Goal: Information Seeking & Learning: Learn about a topic

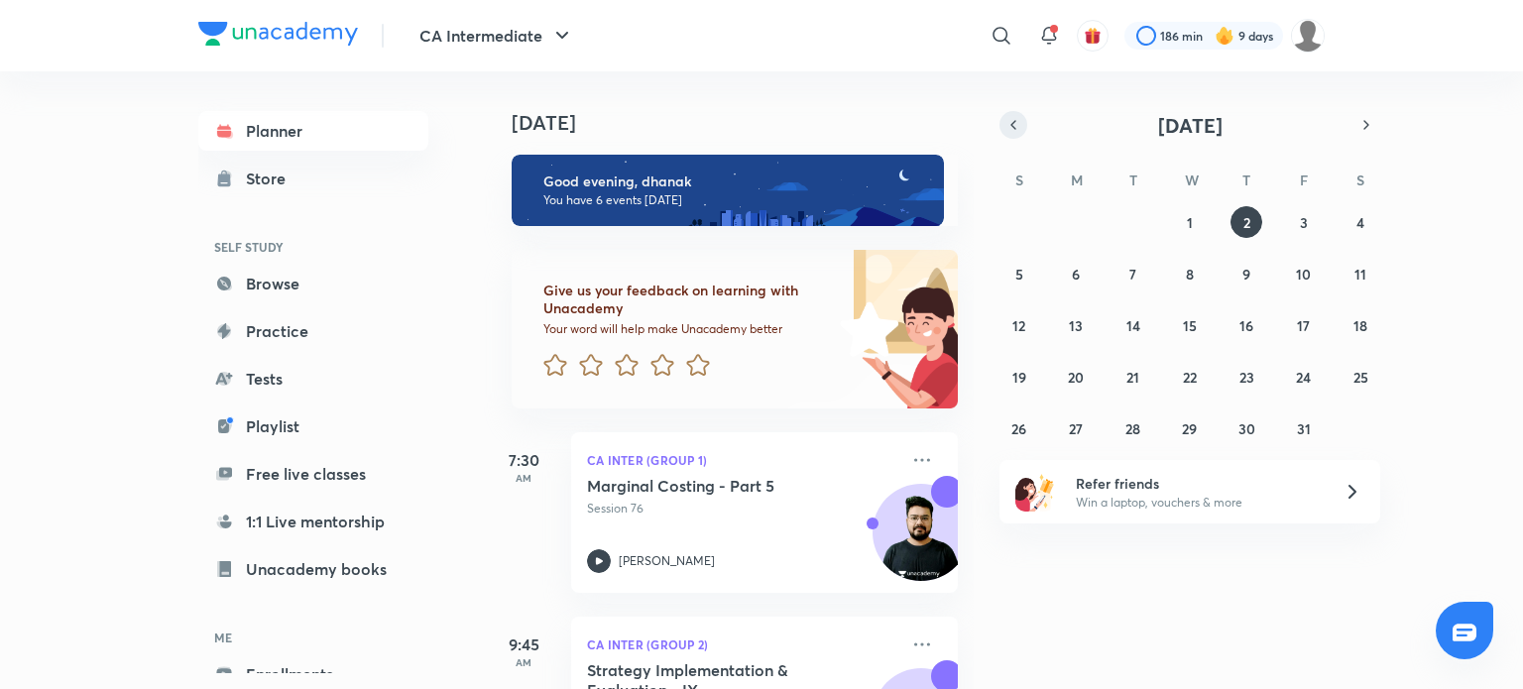
click at [1019, 126] on icon "button" at bounding box center [1013, 125] width 16 height 18
click at [1234, 316] on button "18" at bounding box center [1246, 325] width 32 height 32
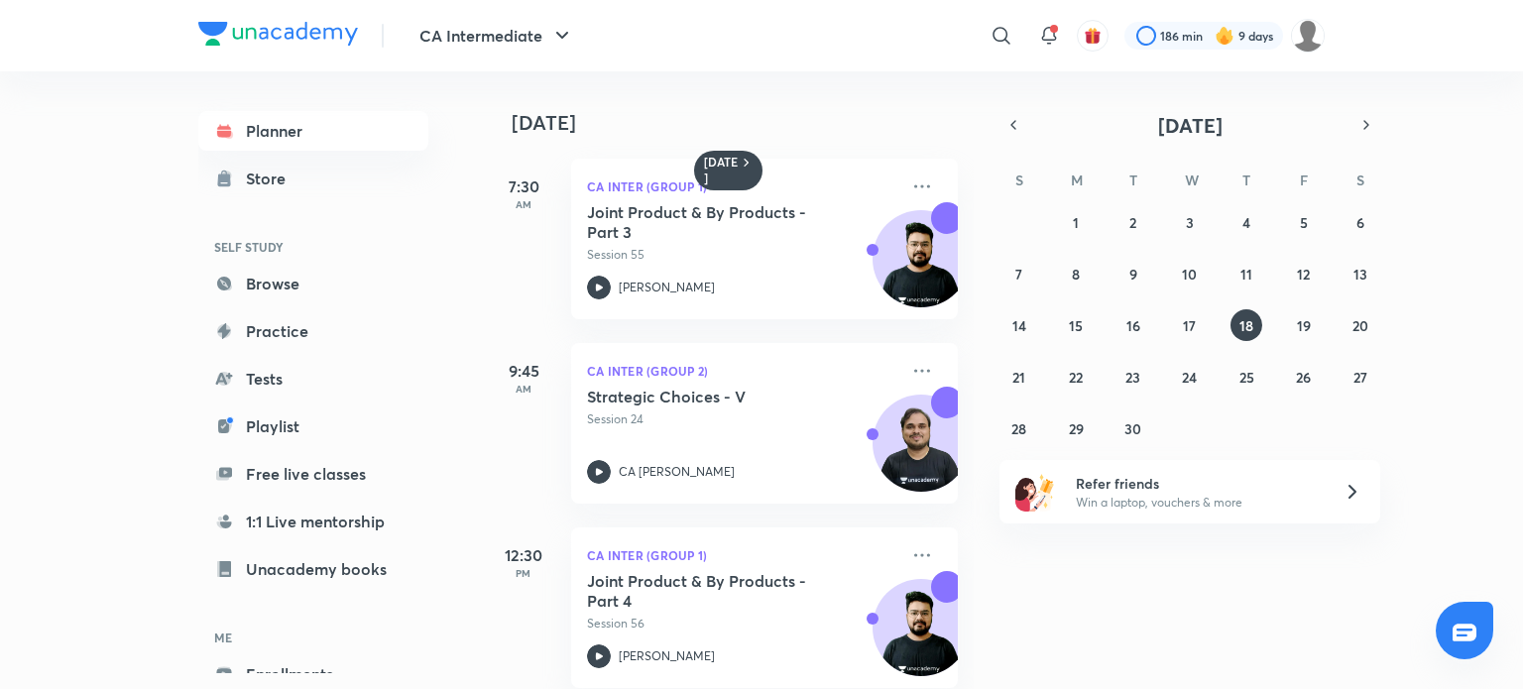
scroll to position [30, 0]
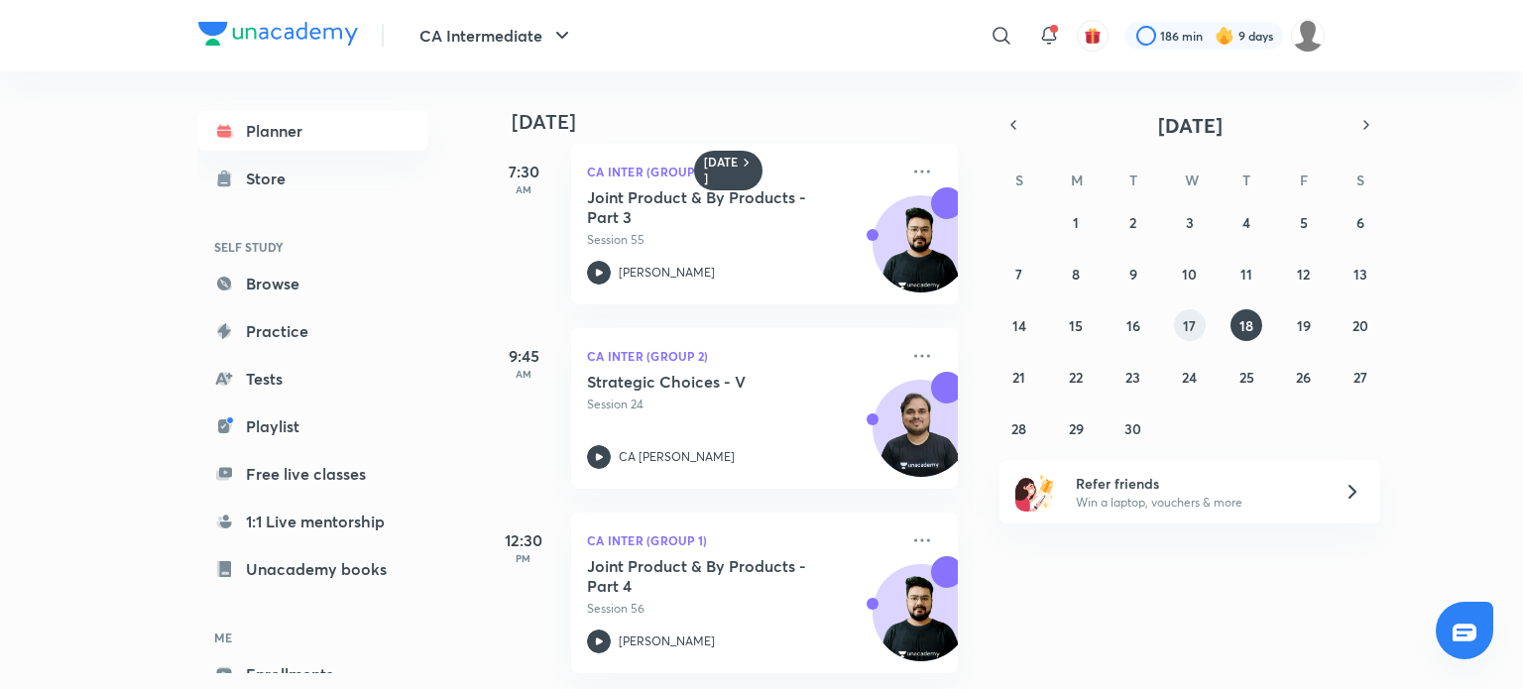
click at [1190, 312] on button "17" at bounding box center [1190, 325] width 32 height 32
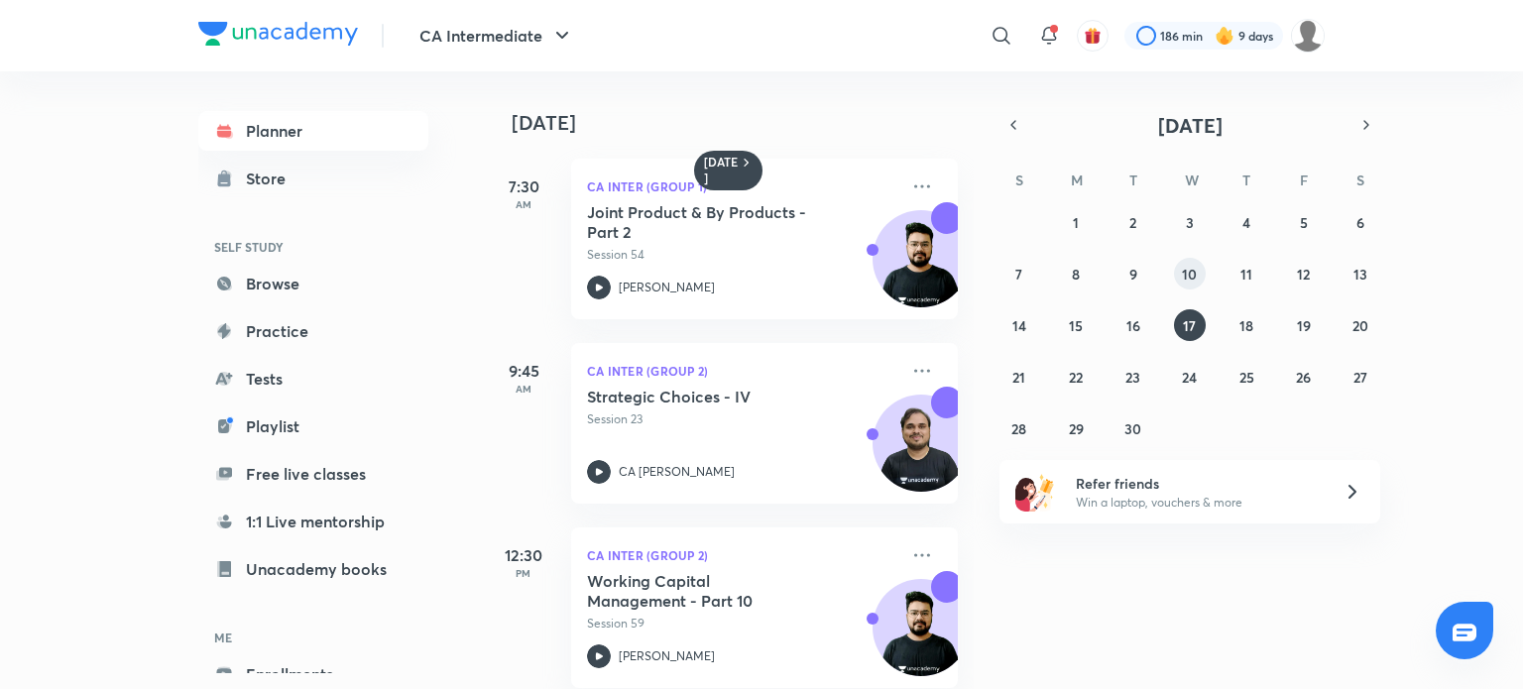
click at [1183, 261] on button "10" at bounding box center [1190, 274] width 32 height 32
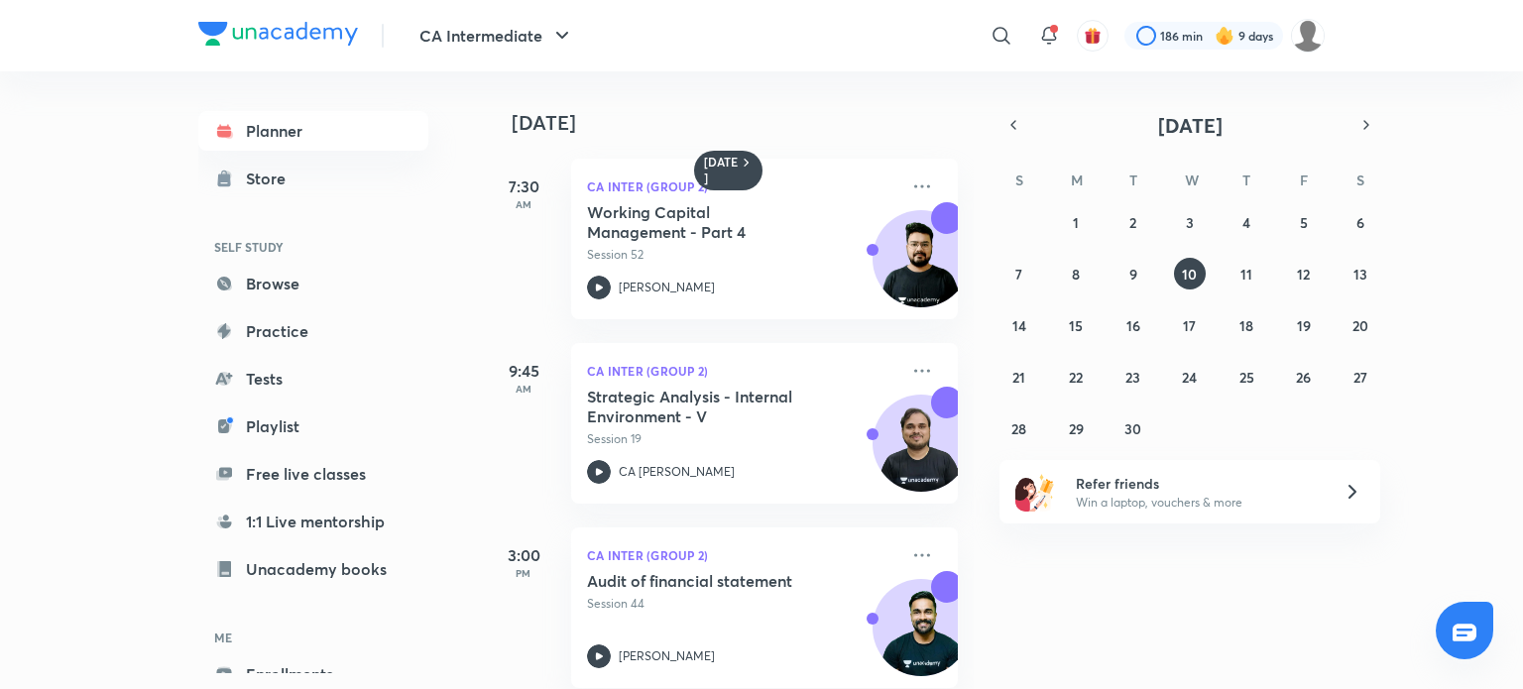
scroll to position [30, 0]
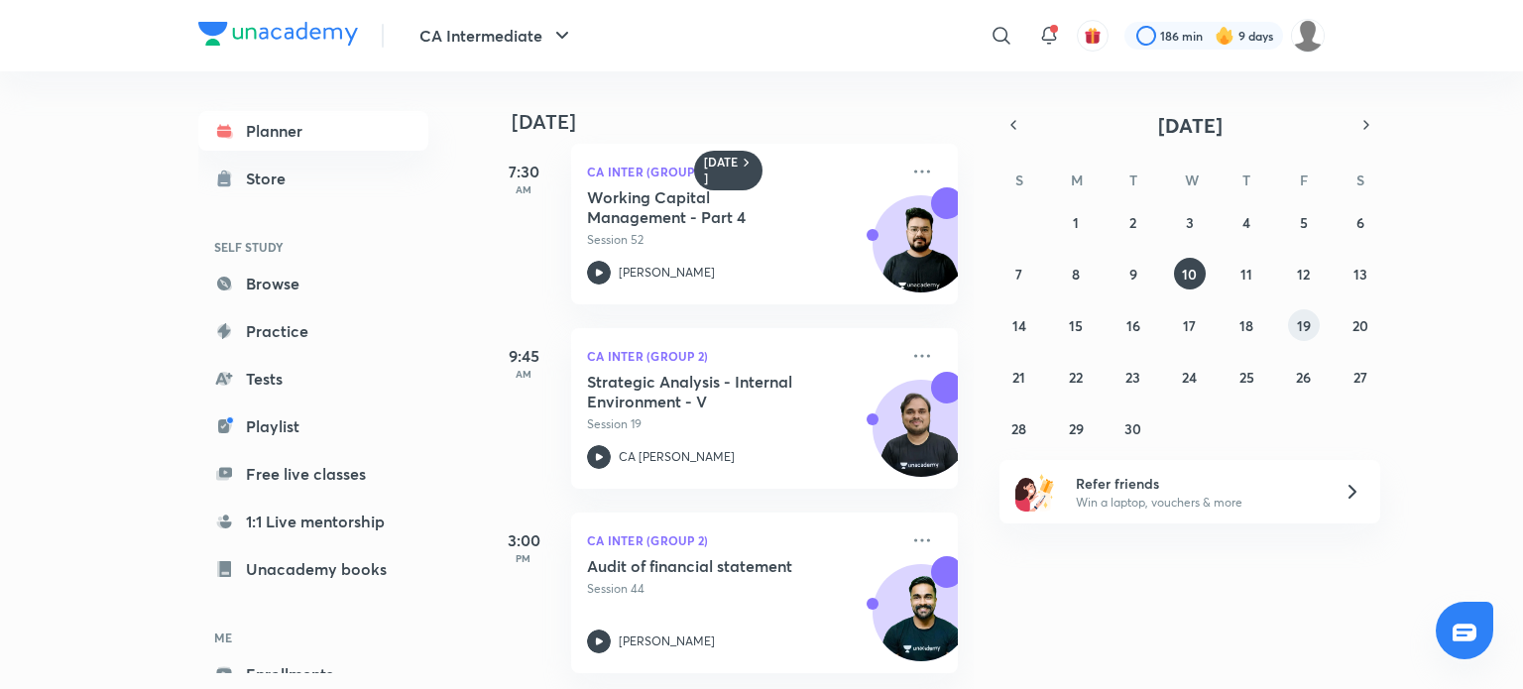
click at [1317, 324] on button "19" at bounding box center [1304, 325] width 32 height 32
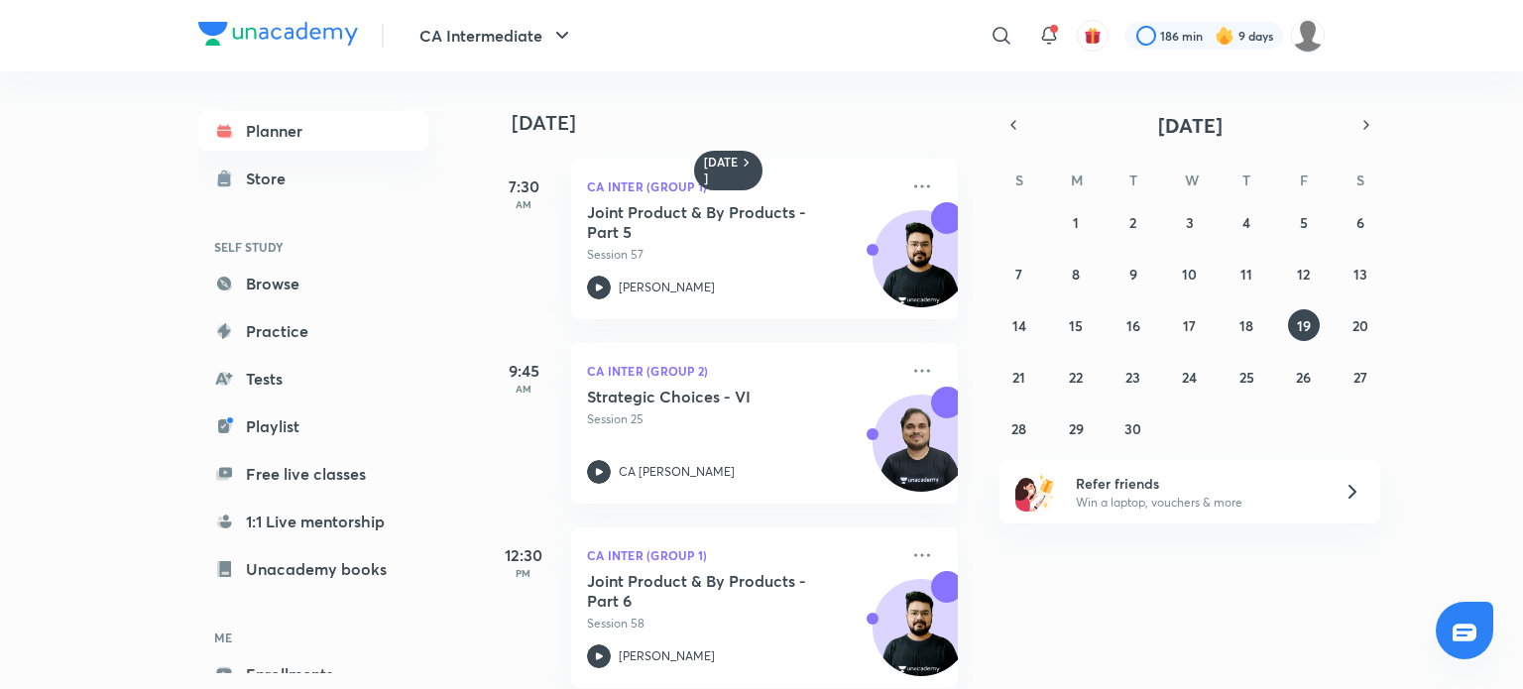
scroll to position [214, 0]
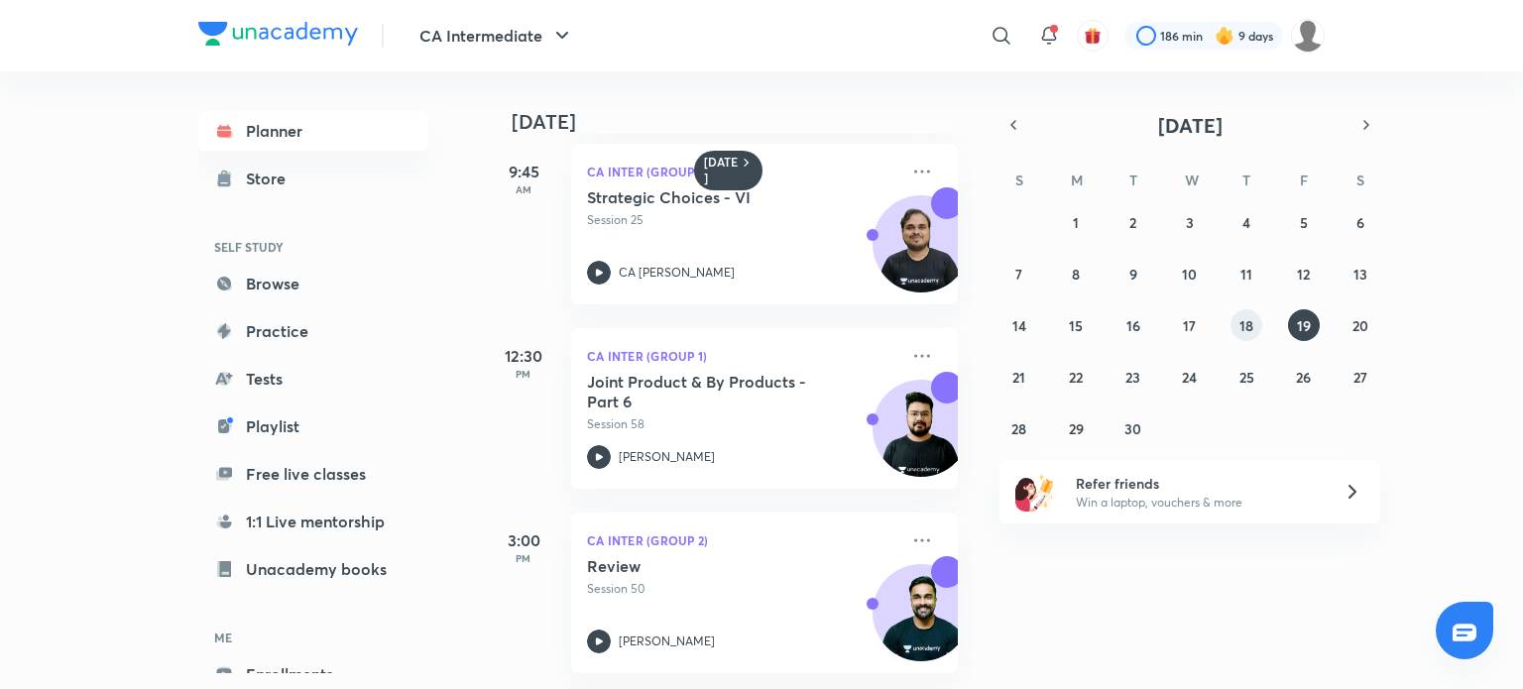
click at [1247, 328] on abbr "18" at bounding box center [1246, 325] width 14 height 19
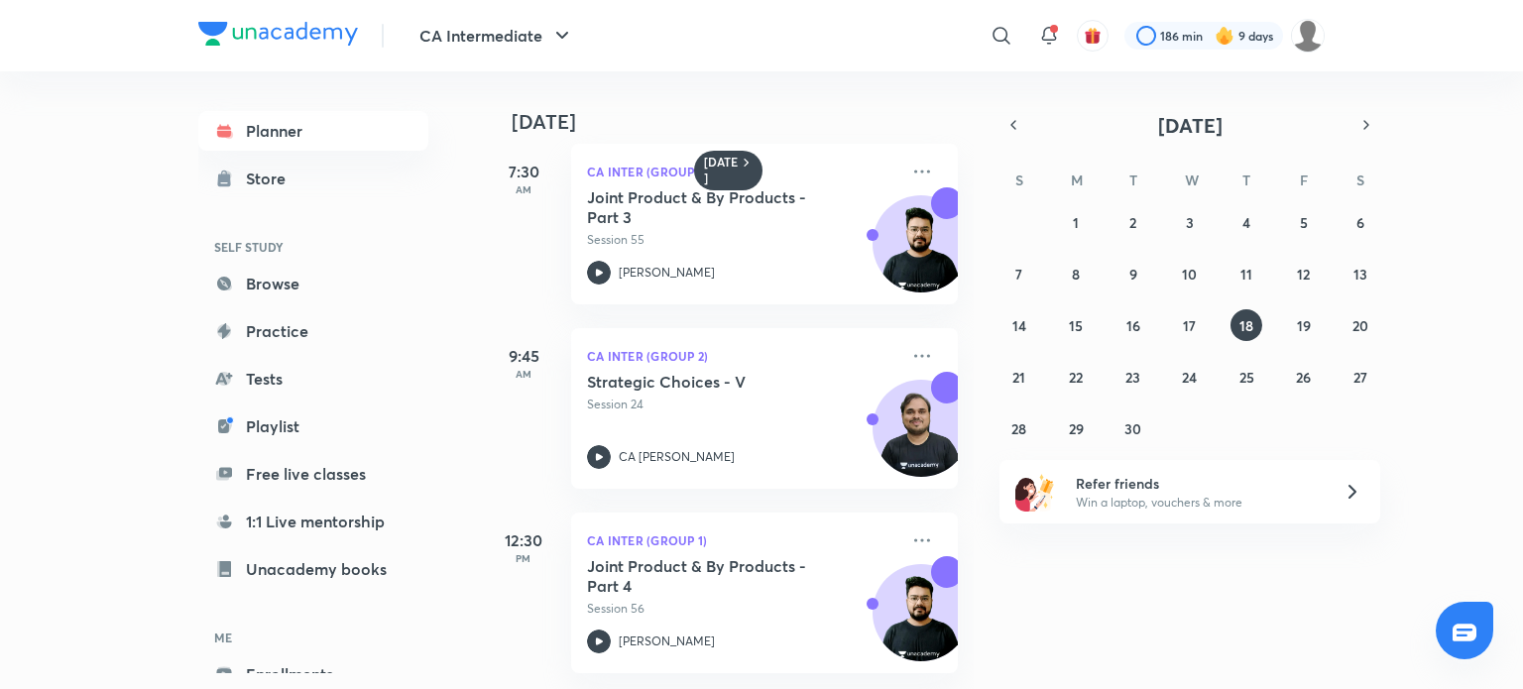
scroll to position [16, 0]
click at [1120, 323] on button "16" at bounding box center [1133, 325] width 32 height 32
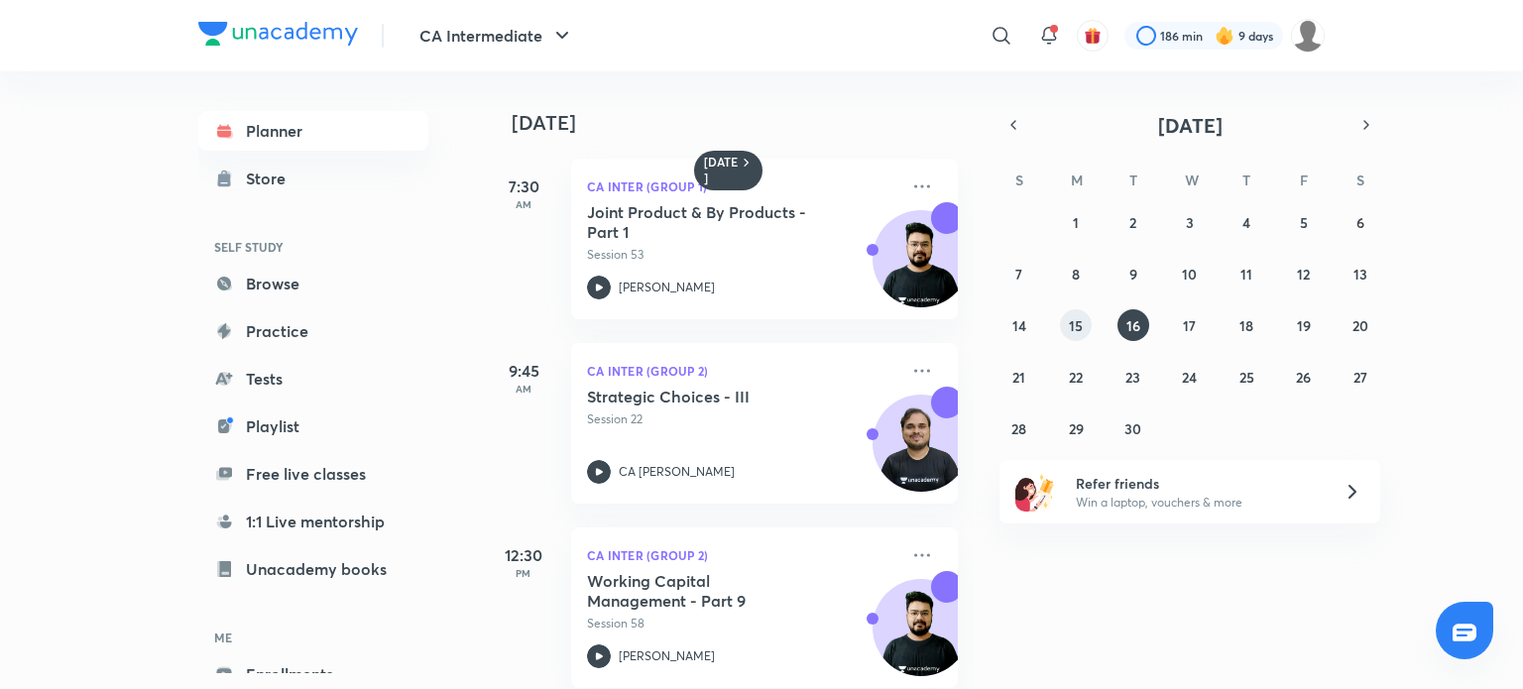
click at [1079, 335] on button "15" at bounding box center [1076, 325] width 32 height 32
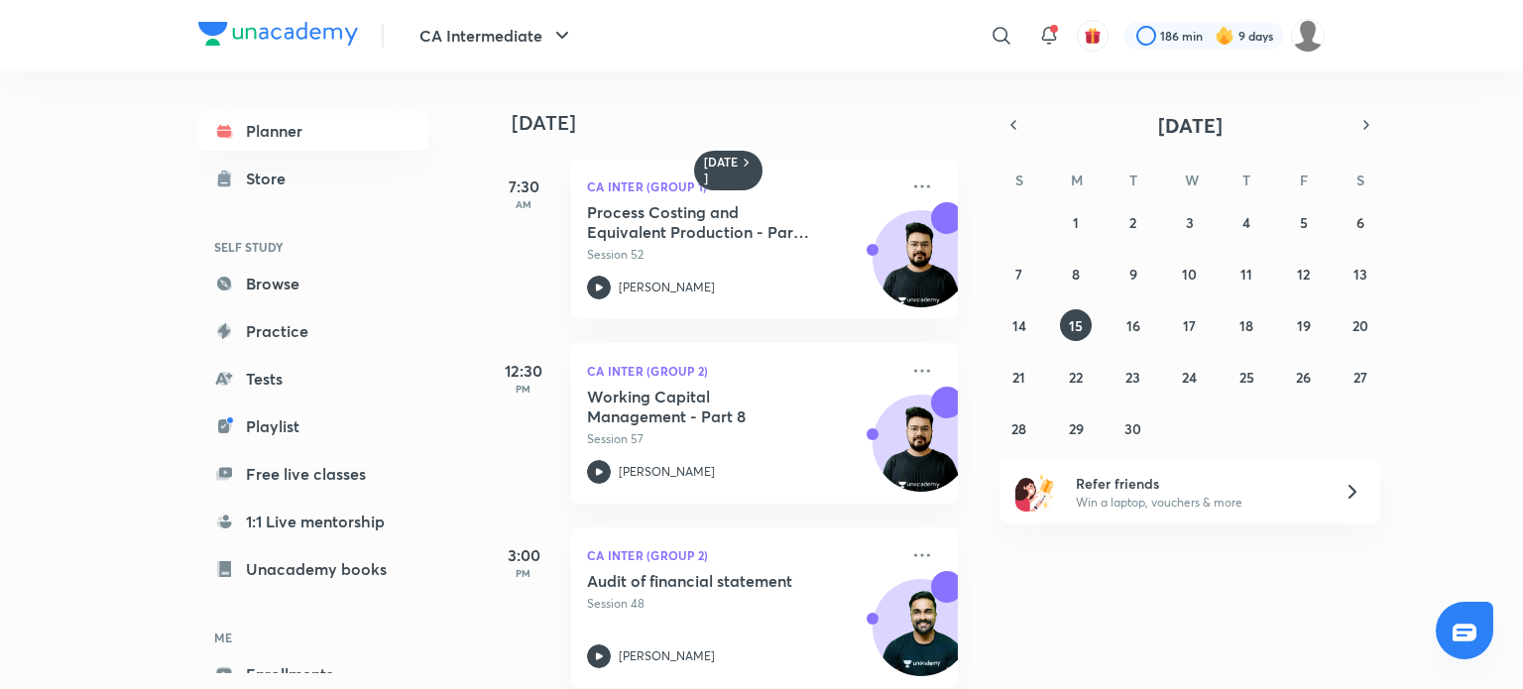
scroll to position [30, 0]
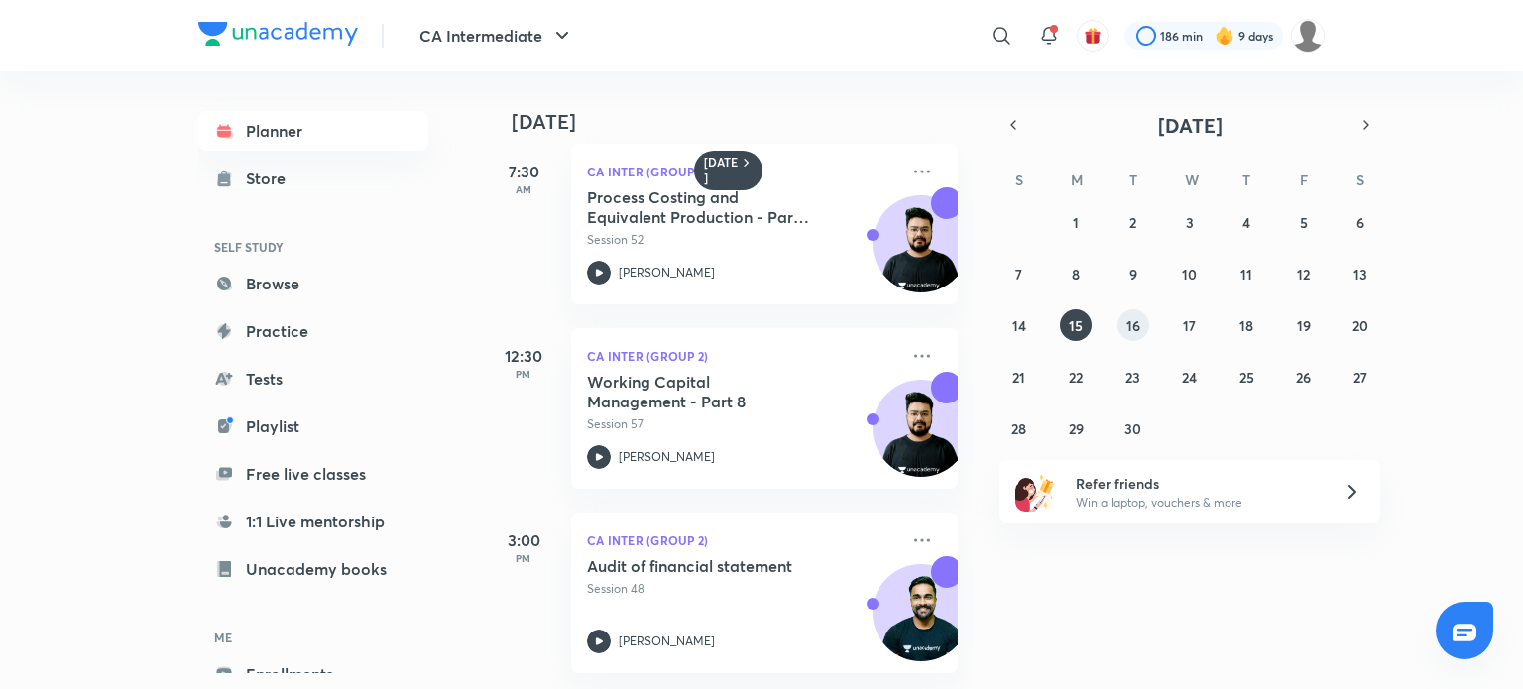
click at [1131, 309] on button "16" at bounding box center [1133, 325] width 32 height 32
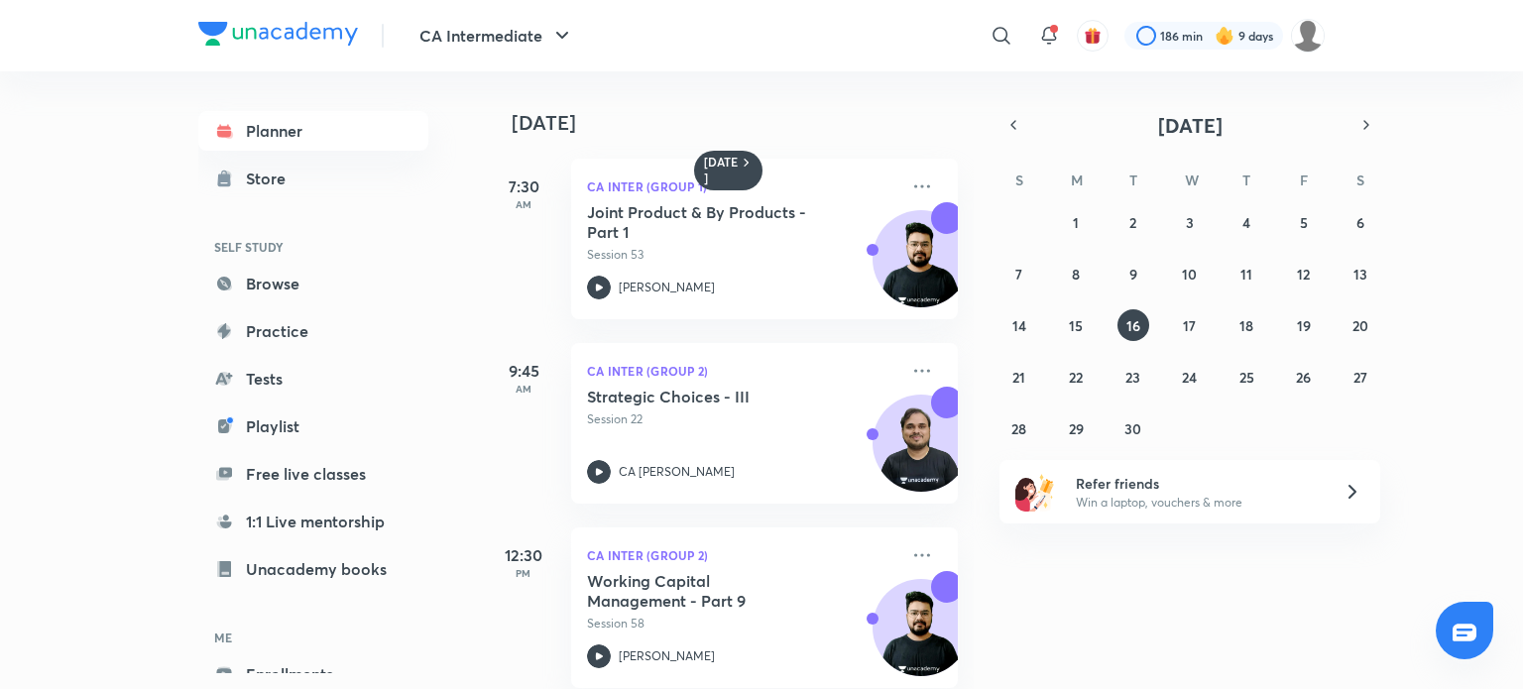
scroll to position [214, 0]
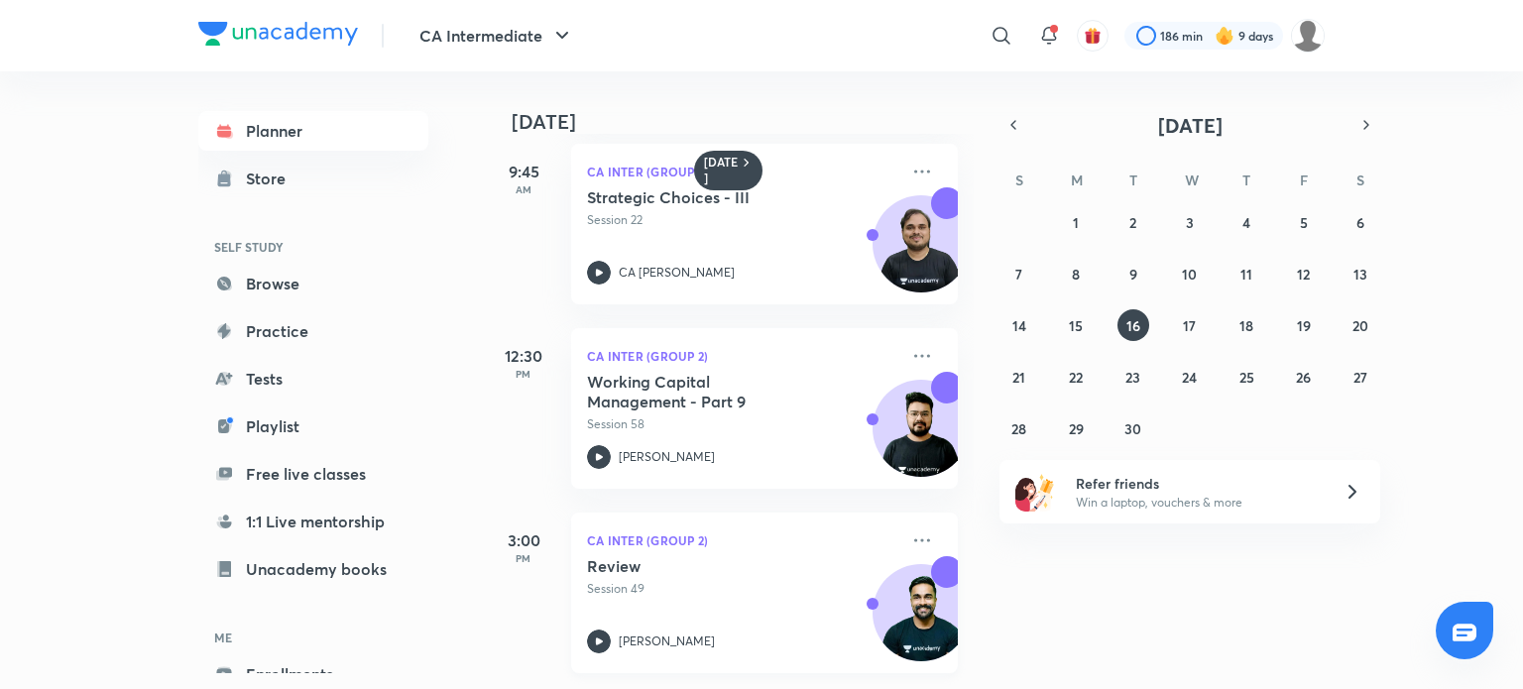
click at [601, 630] on icon at bounding box center [599, 642] width 24 height 24
